Goal: Task Accomplishment & Management: Manage account settings

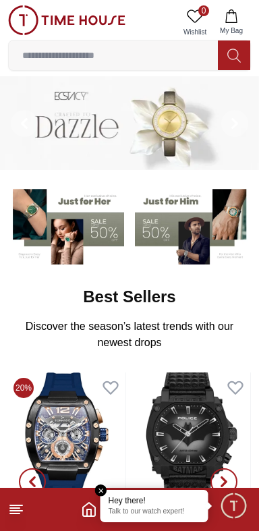
click at [101, 492] on em "Close tooltip" at bounding box center [101, 490] width 12 height 12
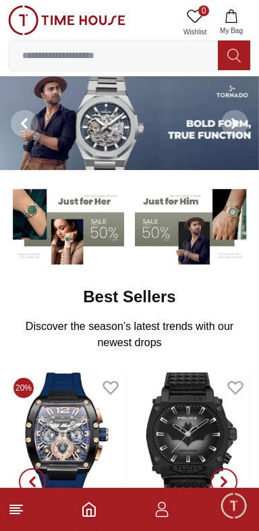
click at [159, 512] on icon "button" at bounding box center [162, 509] width 16 height 16
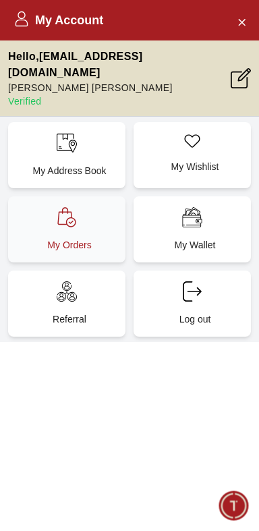
click at [76, 212] on div "My Orders" at bounding box center [66, 229] width 117 height 66
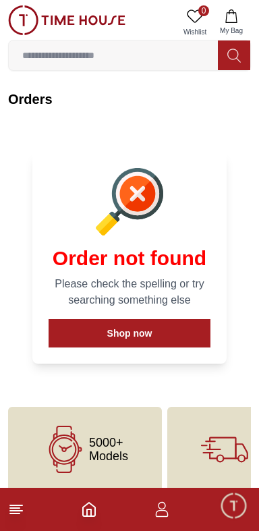
scroll to position [13, 0]
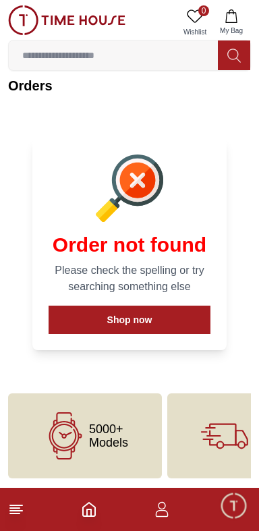
click at [157, 515] on icon "button" at bounding box center [162, 509] width 16 height 16
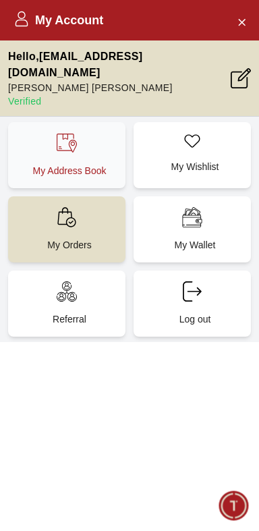
click at [83, 139] on div "My Address Book" at bounding box center [66, 155] width 117 height 66
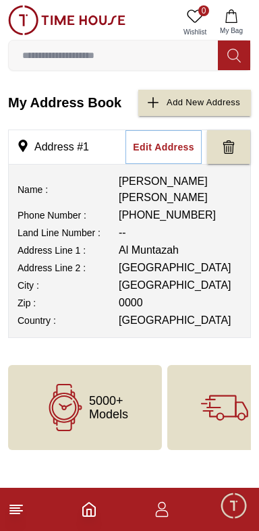
click at [161, 510] on icon "button" at bounding box center [162, 513] width 13 height 7
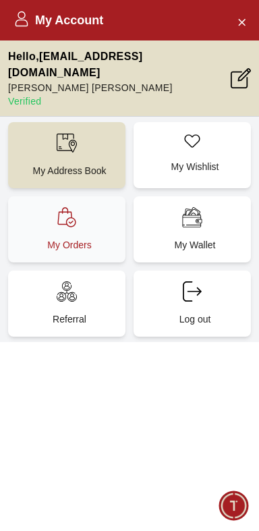
click at [65, 238] on p "My Orders" at bounding box center [69, 244] width 101 height 13
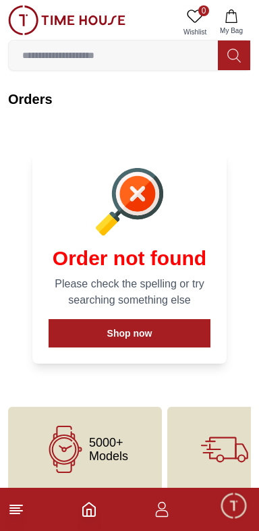
scroll to position [13, 0]
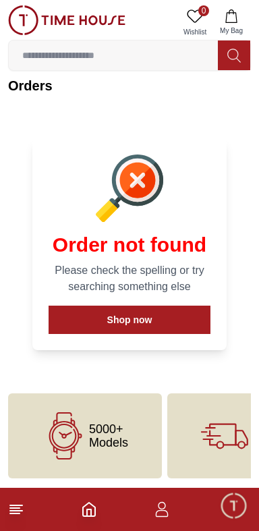
click at [22, 515] on icon at bounding box center [16, 509] width 16 height 16
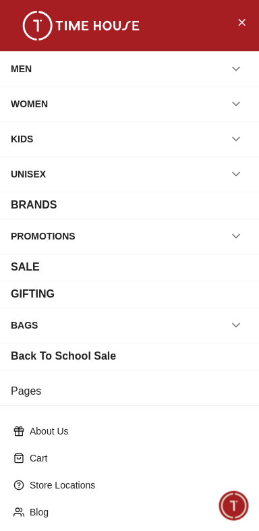
scroll to position [160, 0]
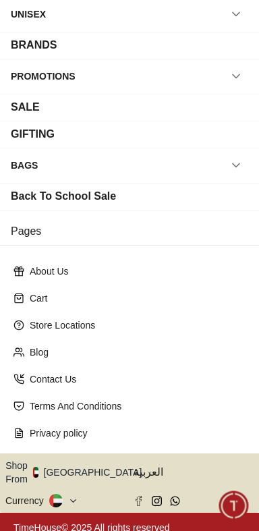
click at [95, 472] on button "Shop From [GEOGRAPHIC_DATA]" at bounding box center [78, 472] width 146 height 27
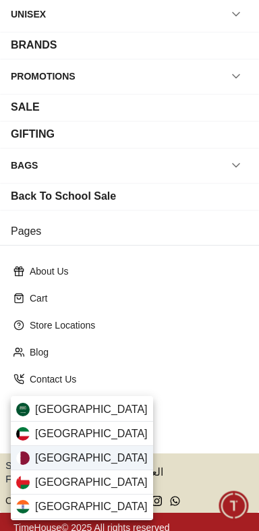
click at [90, 463] on div "[GEOGRAPHIC_DATA]" at bounding box center [82, 458] width 142 height 24
